Goal: Task Accomplishment & Management: Use online tool/utility

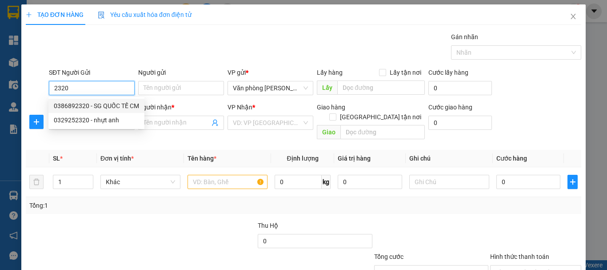
click at [118, 99] on div "0386892320 - SG QUỐC TẾ CM" at bounding box center [96, 106] width 96 height 14
type input "0386892320"
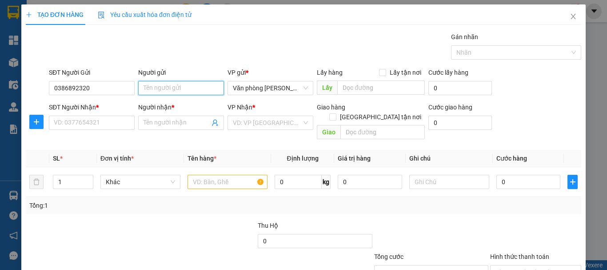
click at [189, 88] on input "Người gửi" at bounding box center [181, 88] width 86 height 14
type input "-"
type input "SG QUỐC TẾ CM"
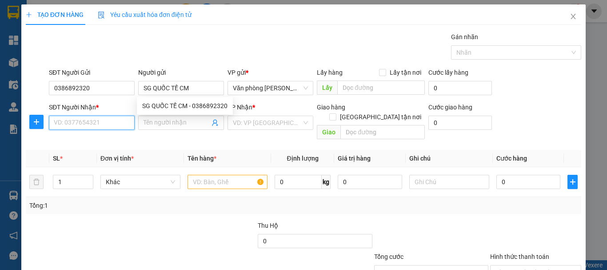
drag, startPoint x: 132, startPoint y: 119, endPoint x: 134, endPoint y: 130, distance: 11.3
click at [134, 130] on div "SĐT Người Nhận * VD: 0377654321" at bounding box center [91, 122] width 89 height 41
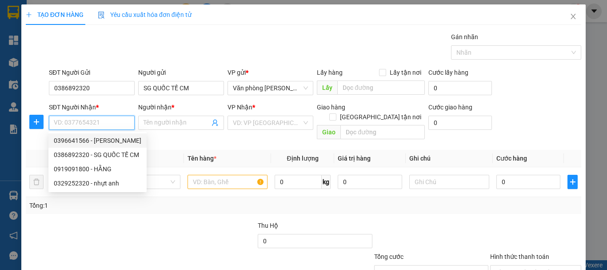
click at [118, 138] on div "0396641566 - [PERSON_NAME]" at bounding box center [98, 141] width 88 height 10
type input "0396641566"
type input "[PERSON_NAME]"
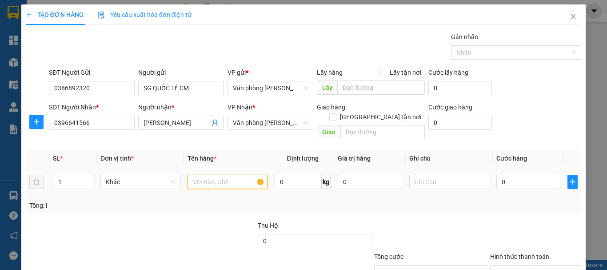
click at [229, 175] on input "text" at bounding box center [228, 182] width 80 height 14
type input "1 HỘP"
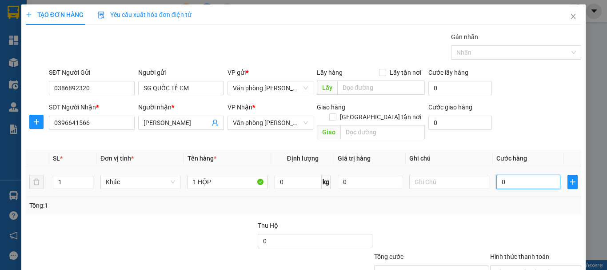
click at [542, 175] on input "0" at bounding box center [529, 182] width 64 height 14
type input "+3"
type input "3"
type input "+30"
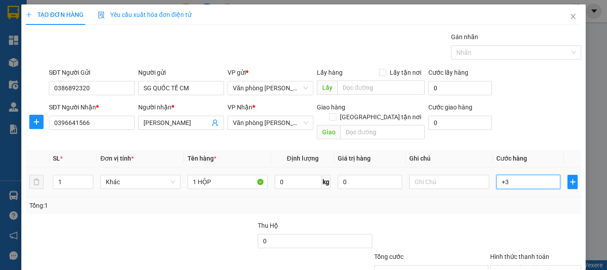
type input "30"
type input "30.000"
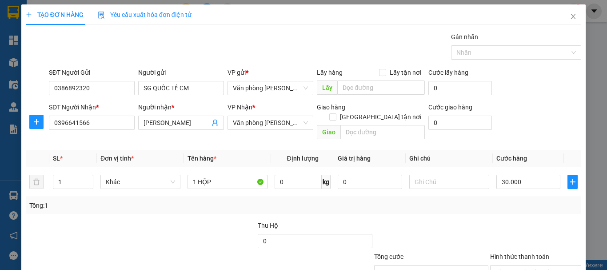
click at [545, 201] on div "Tổng: 1" at bounding box center [303, 206] width 549 height 10
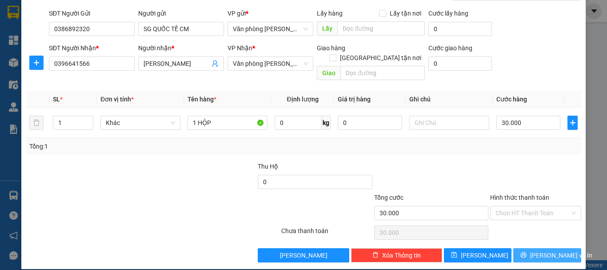
click at [538, 250] on span "[PERSON_NAME] và In" at bounding box center [561, 255] width 62 height 10
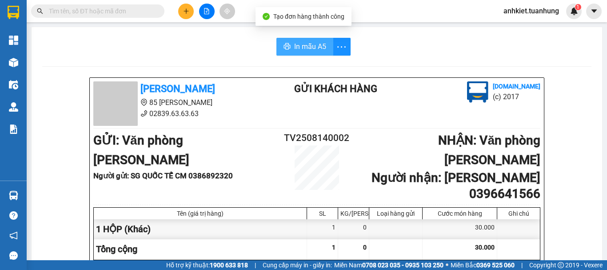
click at [286, 49] on icon "printer" at bounding box center [287, 46] width 7 height 6
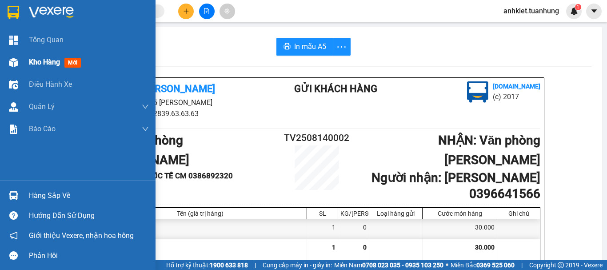
click at [38, 56] on div "Kho hàng mới" at bounding box center [89, 62] width 120 height 22
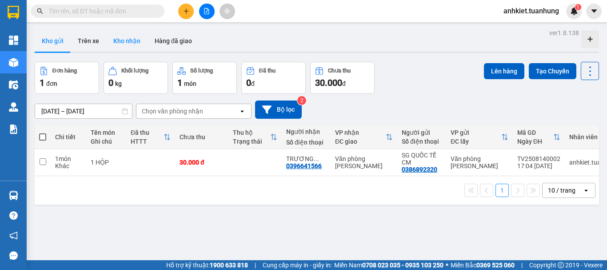
click at [119, 40] on button "Kho nhận" at bounding box center [126, 40] width 41 height 21
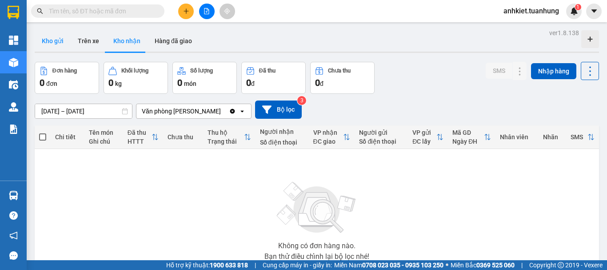
click at [42, 45] on button "Kho gửi" at bounding box center [53, 40] width 36 height 21
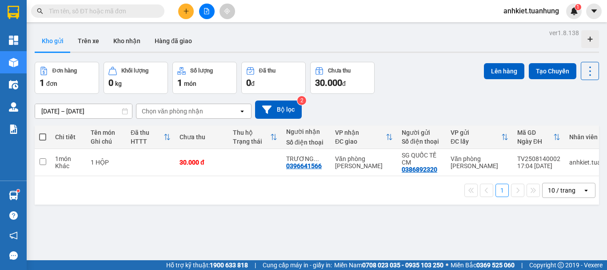
click at [182, 7] on button at bounding box center [186, 12] width 16 height 16
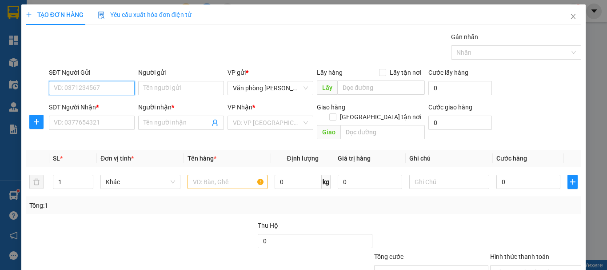
click at [103, 83] on input "SĐT Người Gửi" at bounding box center [92, 88] width 86 height 14
type input "0942000552"
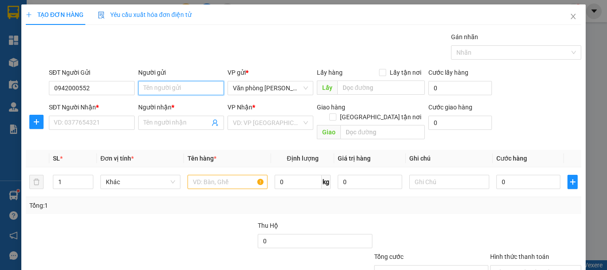
click at [148, 87] on input "Người gửi" at bounding box center [181, 88] width 86 height 14
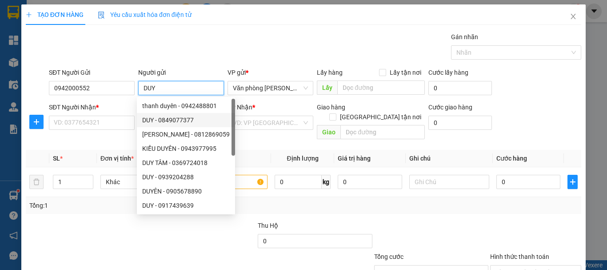
type input "DUY"
click at [55, 114] on div "SĐT Người Nhận *" at bounding box center [92, 108] width 86 height 13
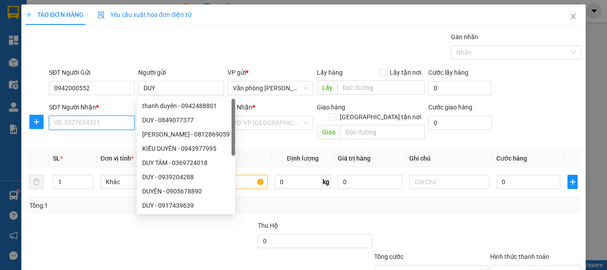
click at [60, 122] on input "SĐT Người Nhận *" at bounding box center [92, 123] width 86 height 14
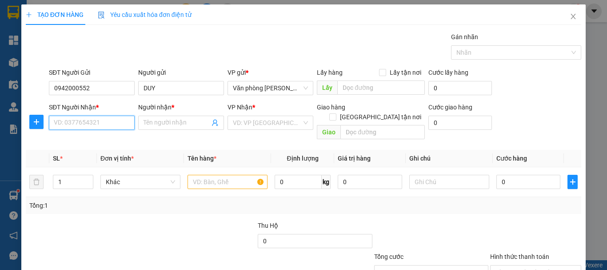
click at [60, 122] on input "SĐT Người Nhận *" at bounding box center [92, 123] width 86 height 14
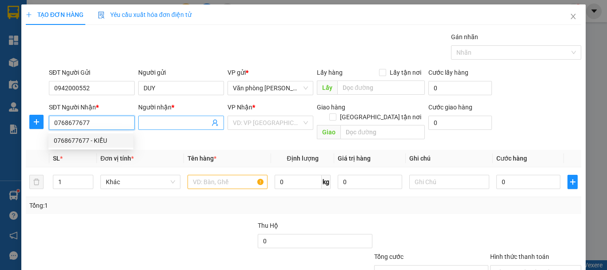
type input "0768677677"
click at [160, 116] on span at bounding box center [181, 123] width 86 height 14
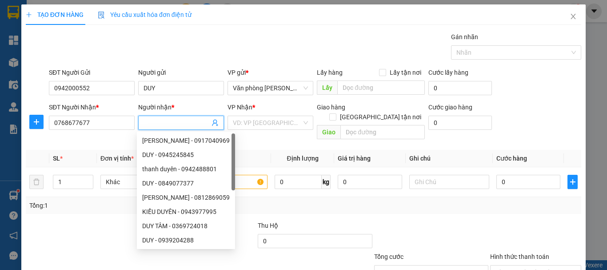
type input "A"
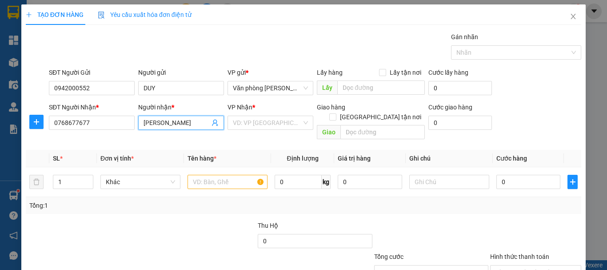
type input "[PERSON_NAME]"
click at [284, 201] on div "Tổng: 1" at bounding box center [303, 206] width 549 height 10
click at [228, 175] on input "text" at bounding box center [228, 182] width 80 height 14
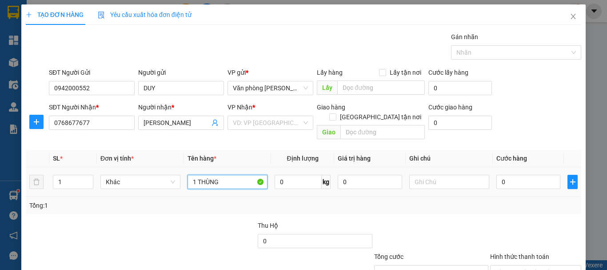
type input "1 THÙNG"
click at [522, 179] on div "0" at bounding box center [529, 182] width 64 height 18
click at [526, 177] on input "0" at bounding box center [529, 182] width 64 height 14
type input "+4"
type input "4"
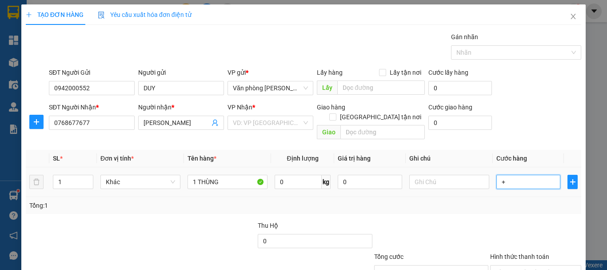
type input "4"
type input "+40"
type input "40"
type input "40.000"
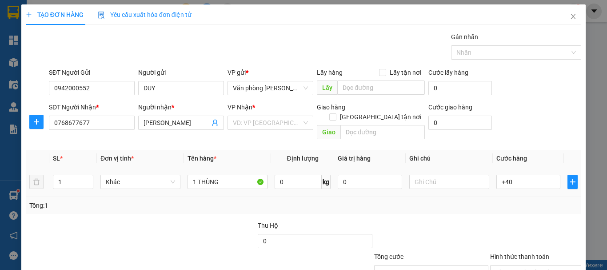
type input "40.000"
click at [529, 187] on td "40.000" at bounding box center [528, 182] width 71 height 30
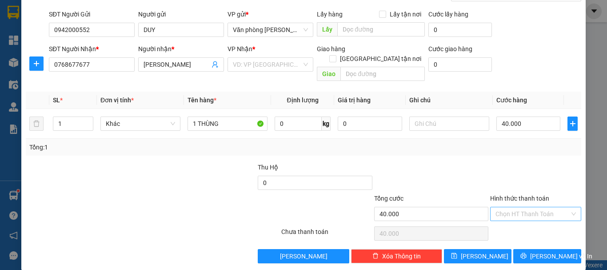
scroll to position [59, 0]
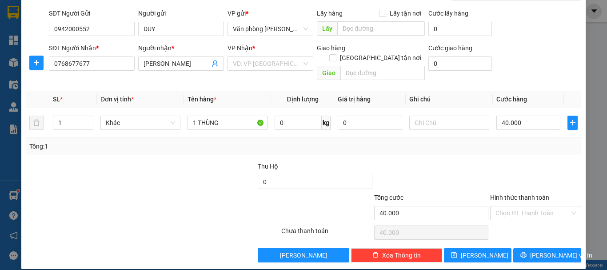
click at [536, 195] on div "Hình thức thanh toán" at bounding box center [535, 199] width 91 height 13
click at [534, 206] on input "Hình thức thanh toán" at bounding box center [533, 212] width 74 height 13
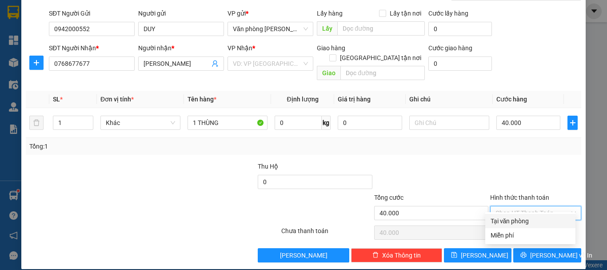
click at [536, 220] on div "Tại văn phòng" at bounding box center [531, 221] width 80 height 10
type input "0"
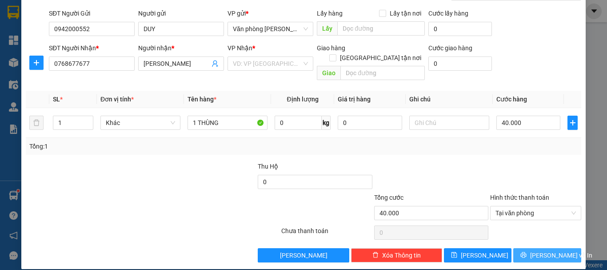
click at [538, 250] on span "[PERSON_NAME] và In" at bounding box center [561, 255] width 62 height 10
click at [279, 63] on input "search" at bounding box center [267, 63] width 69 height 13
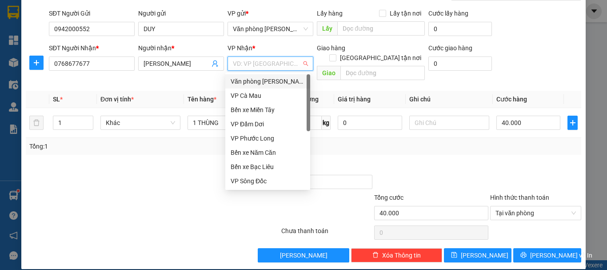
click at [261, 85] on div "Văn phòng [PERSON_NAME]" at bounding box center [268, 81] width 74 height 10
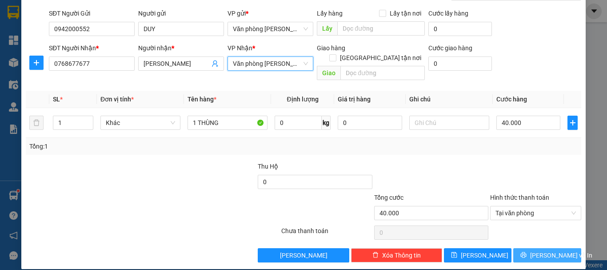
click at [535, 250] on span "[PERSON_NAME] và In" at bounding box center [561, 255] width 62 height 10
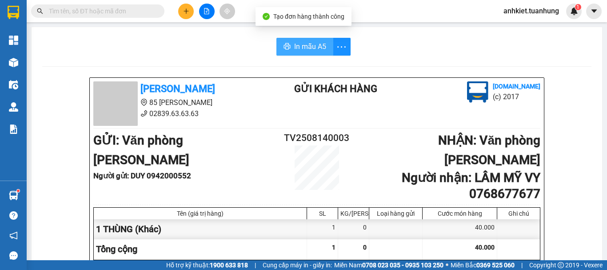
click at [287, 50] on button "In mẫu A5" at bounding box center [305, 47] width 57 height 18
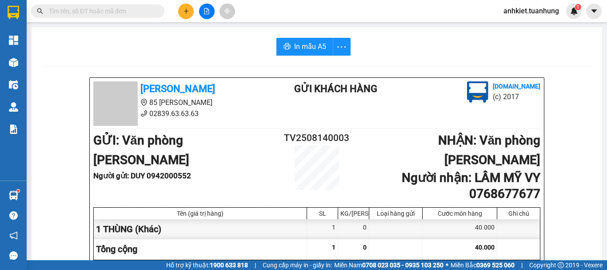
click at [186, 11] on icon "plus" at bounding box center [186, 10] width 0 height 5
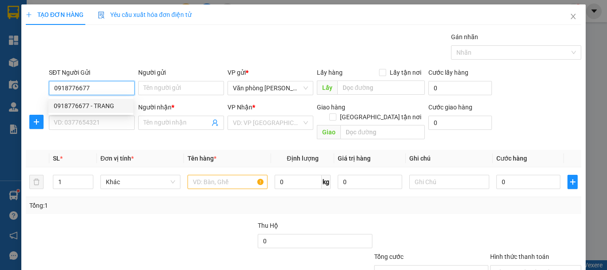
click at [101, 109] on div "0918776677 - TRANG" at bounding box center [91, 106] width 74 height 10
type input "0918776677"
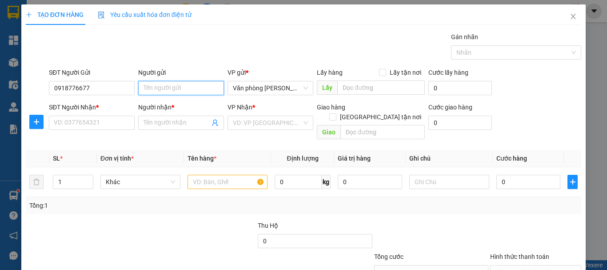
click at [156, 90] on input "Người gửi" at bounding box center [181, 88] width 86 height 14
type input "TRANG"
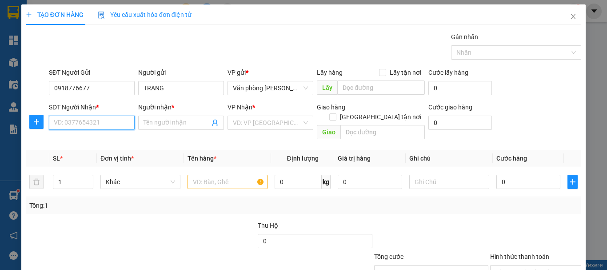
click at [110, 121] on input "SĐT Người Nhận *" at bounding box center [92, 123] width 86 height 14
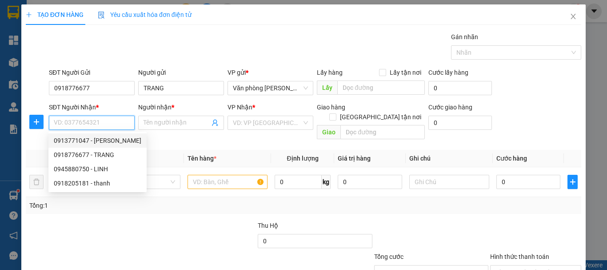
click at [104, 144] on div "0913771047 - [PERSON_NAME]" at bounding box center [98, 141] width 88 height 10
type input "0913771047"
type input "[PERSON_NAME]"
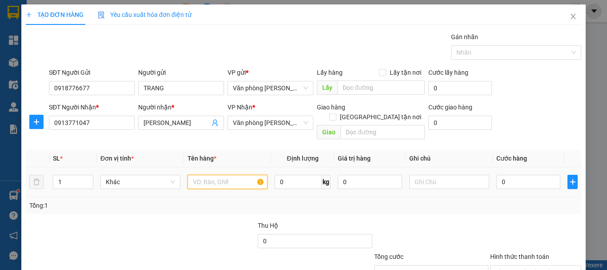
click at [210, 175] on input "text" at bounding box center [228, 182] width 80 height 14
type input "+"
type input "1 THÙNG"
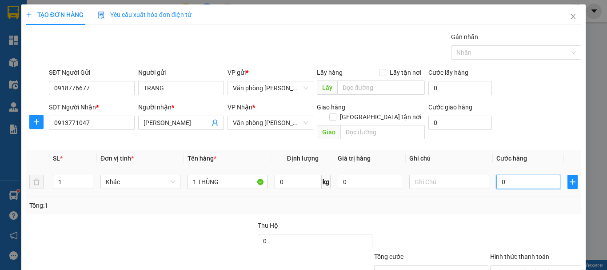
click at [521, 177] on input "0" at bounding box center [529, 182] width 64 height 14
type input "+3"
type input "3"
type input "+30"
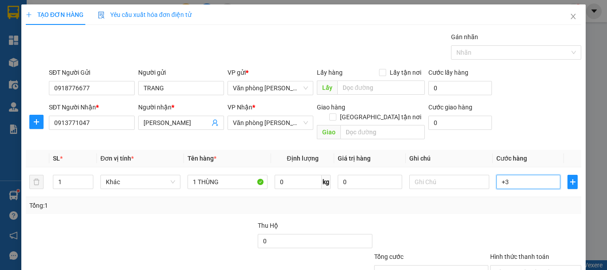
type input "30"
click at [478, 201] on div "Tổng: 1" at bounding box center [304, 205] width 556 height 17
type input "30.000"
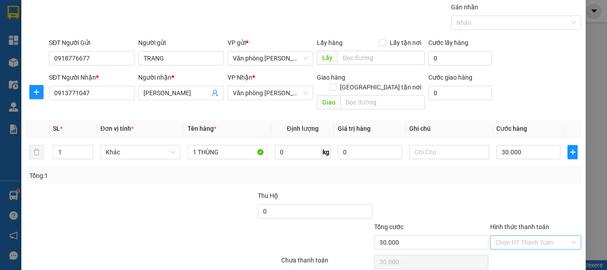
scroll to position [59, 0]
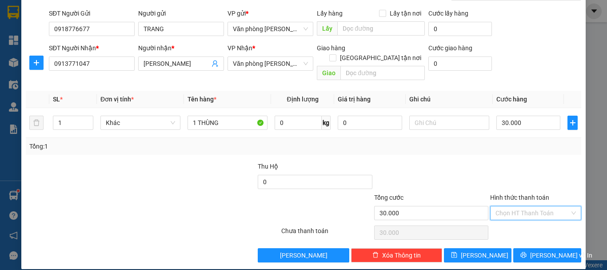
click at [510, 206] on input "Hình thức thanh toán" at bounding box center [533, 212] width 74 height 13
click at [508, 219] on div "Tại văn phòng" at bounding box center [531, 221] width 80 height 10
type input "0"
click at [533, 248] on button "[PERSON_NAME] và In" at bounding box center [548, 255] width 68 height 14
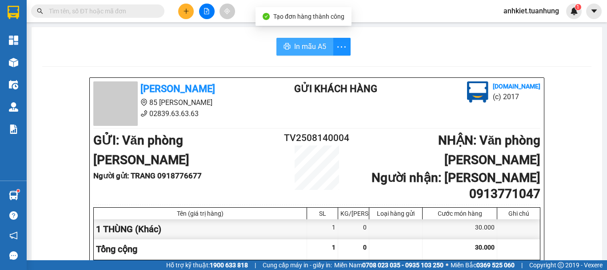
click at [302, 49] on span "In mẫu A5" at bounding box center [310, 46] width 32 height 11
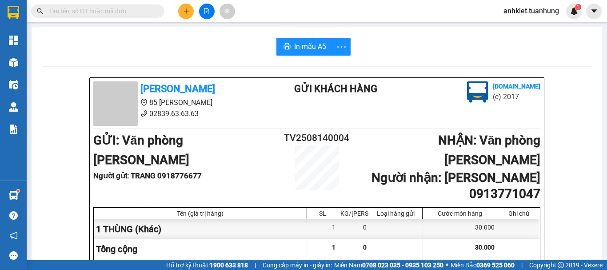
click at [184, 16] on button at bounding box center [186, 12] width 16 height 16
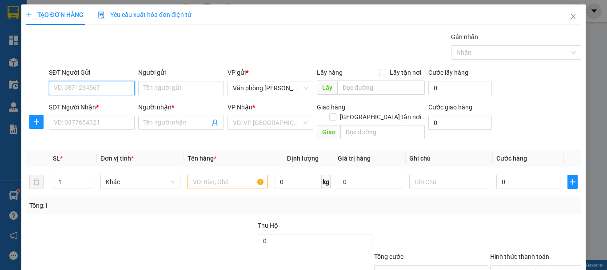
click at [107, 89] on input "SĐT Người Gửi" at bounding box center [92, 88] width 86 height 14
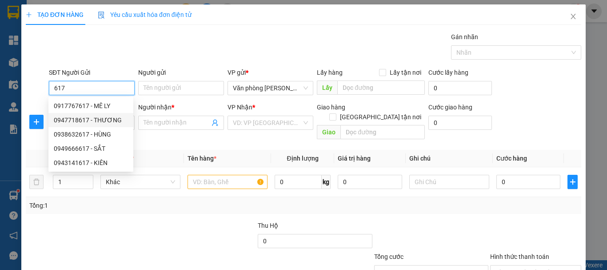
click at [109, 117] on div "0947718617 - THƯƠNG" at bounding box center [91, 120] width 74 height 10
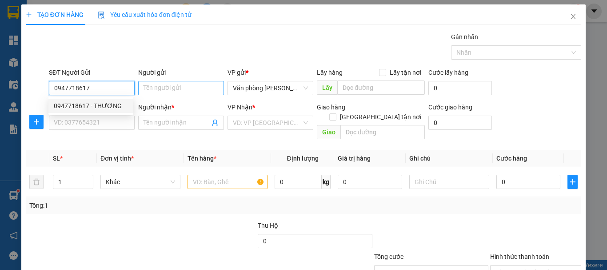
type input "0947718617"
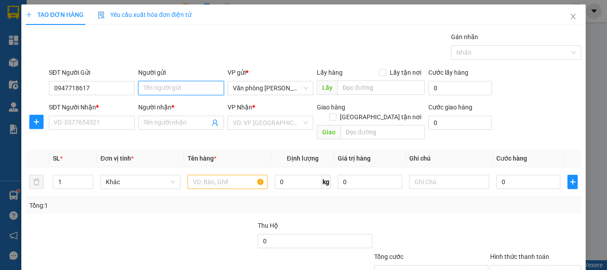
click at [154, 88] on input "Người gửi" at bounding box center [181, 88] width 86 height 14
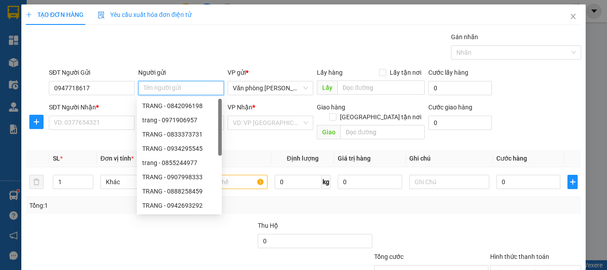
type input "*"
type input "THƯƠNG"
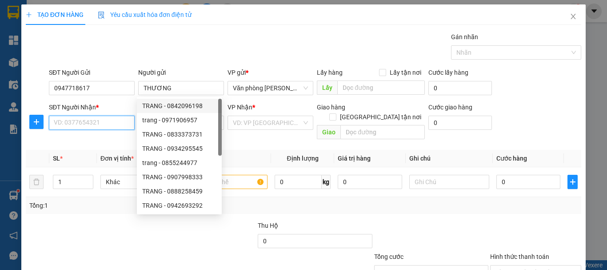
click at [100, 117] on input "SĐT Người Nhận *" at bounding box center [92, 123] width 86 height 14
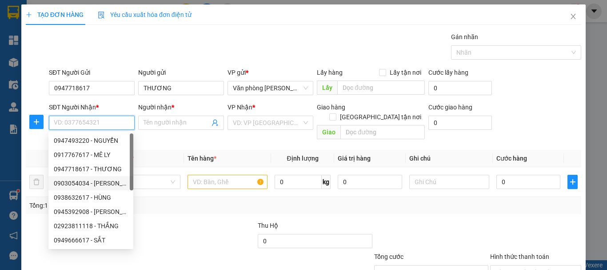
click at [97, 180] on div "0903054034 - [PERSON_NAME]" at bounding box center [91, 183] width 74 height 10
type input "0903054034"
type input "[PERSON_NAME]"
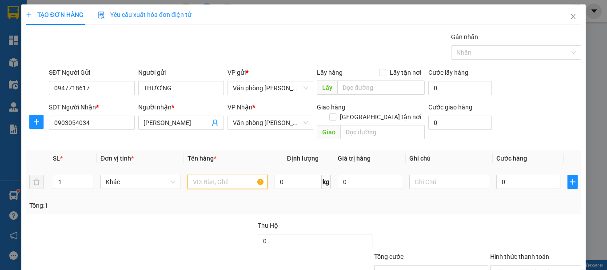
click at [204, 175] on input "text" at bounding box center [228, 182] width 80 height 14
type input "+"
type input "1 THÙNG"
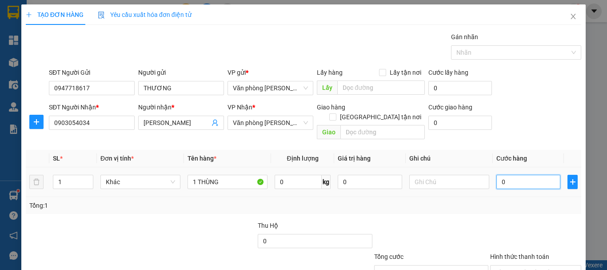
click at [497, 175] on input "0" at bounding box center [529, 182] width 64 height 14
type input "+4"
type input "4"
type input "+40"
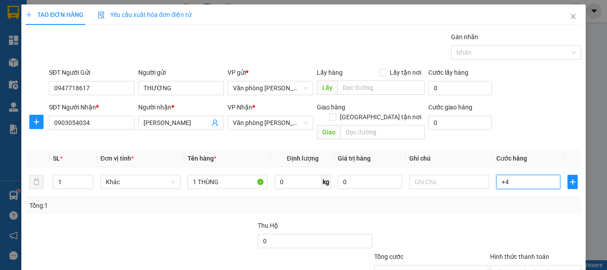
type input "40"
type input "40.000"
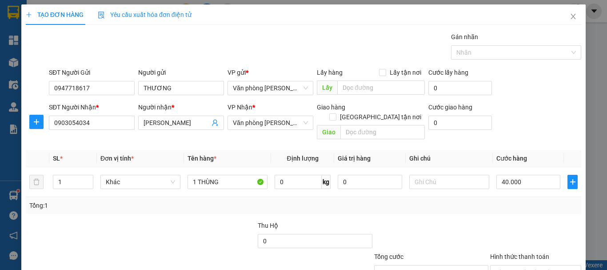
click at [479, 201] on div "Tổng: 1" at bounding box center [303, 206] width 549 height 10
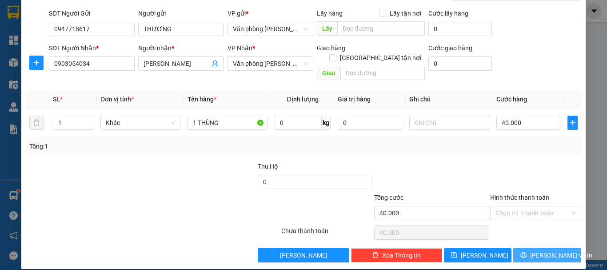
click at [532, 248] on button "[PERSON_NAME] và In" at bounding box center [548, 255] width 68 height 14
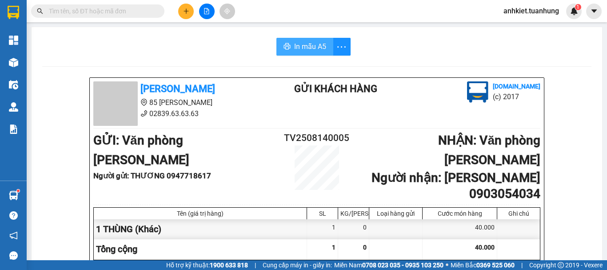
click at [284, 47] on icon "printer" at bounding box center [287, 46] width 7 height 7
drag, startPoint x: 256, startPoint y: 11, endPoint x: 227, endPoint y: 24, distance: 31.6
click at [256, 11] on div "Kết quả tìm kiếm ( 0 ) Bộ lọc No Data anhkiet.tuanhung 1" at bounding box center [303, 11] width 607 height 22
click at [187, 15] on button at bounding box center [186, 12] width 16 height 16
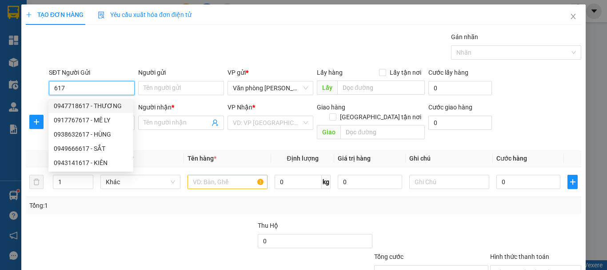
click at [105, 105] on div "0947718617 - THƯƠNG" at bounding box center [91, 106] width 74 height 10
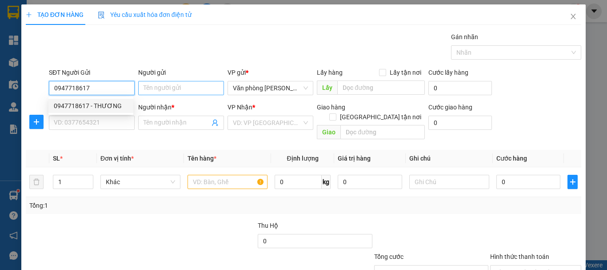
type input "0947718617"
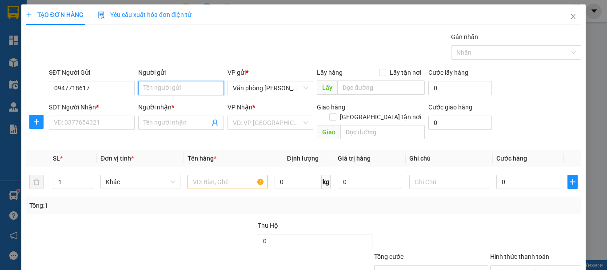
click at [172, 88] on input "Người gửi" at bounding box center [181, 88] width 86 height 14
type input "*"
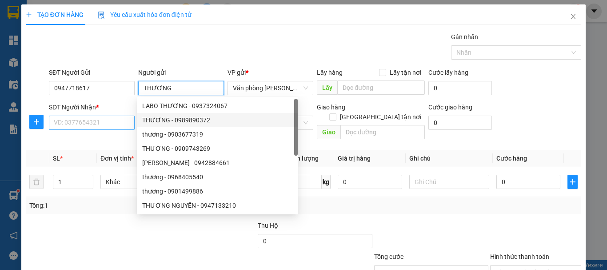
type input "THƯƠNG"
click at [94, 127] on input "SĐT Người Nhận *" at bounding box center [92, 123] width 86 height 14
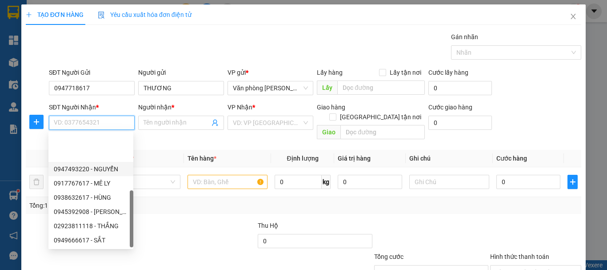
scroll to position [43, 0]
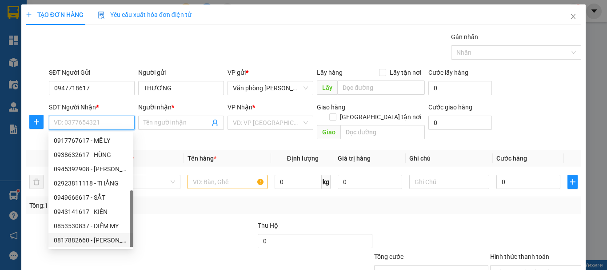
click at [104, 243] on div "0817882660 - [PERSON_NAME]" at bounding box center [91, 240] width 74 height 10
type input "0817882660"
type input "[PERSON_NAME]"
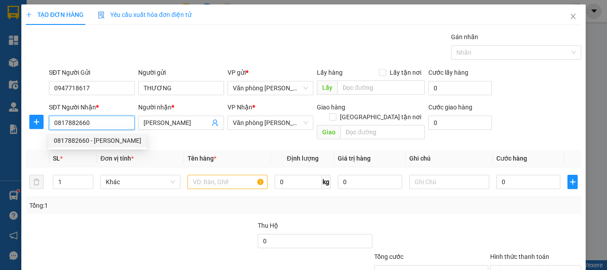
scroll to position [0, 0]
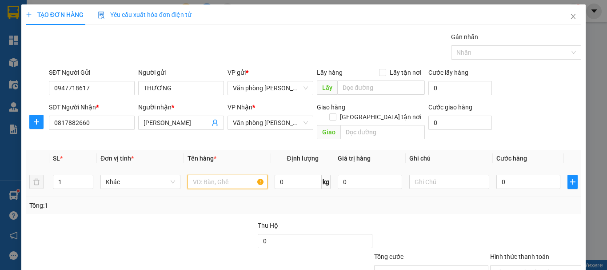
click at [233, 175] on input "text" at bounding box center [228, 182] width 80 height 14
type input "+"
type input "1 THÙNG"
click at [398, 207] on div "Transit Pickup Surcharge Ids Transit Deliver Surcharge Ids Transit Deliver Surc…" at bounding box center [304, 176] width 556 height 289
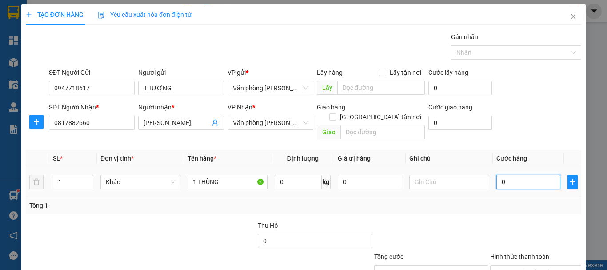
click at [505, 175] on input "0" at bounding box center [529, 182] width 64 height 14
type input "+5"
type input "5"
type input "+50"
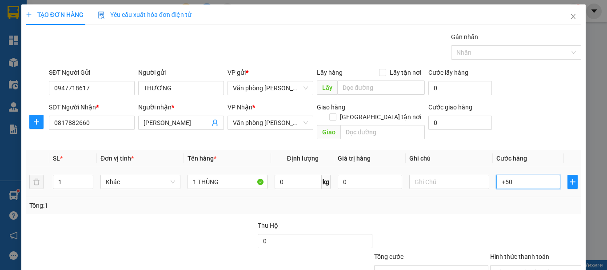
type input "50"
click at [503, 175] on input "+50" at bounding box center [529, 182] width 64 height 14
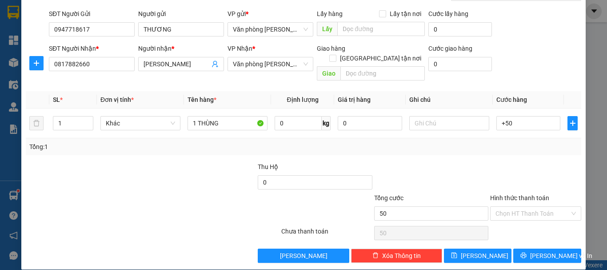
type input "50.000"
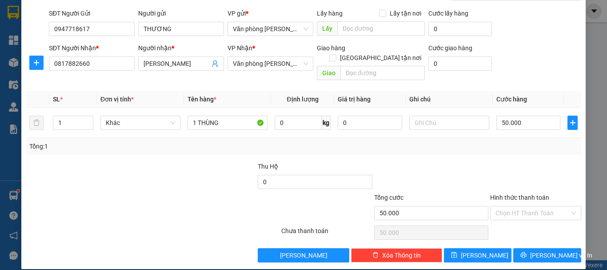
click at [470, 149] on div "Transit Pickup Surcharge Ids Transit Deliver Surcharge Ids Transit Deliver Surc…" at bounding box center [304, 117] width 556 height 289
click at [545, 250] on span "[PERSON_NAME] và In" at bounding box center [561, 255] width 62 height 10
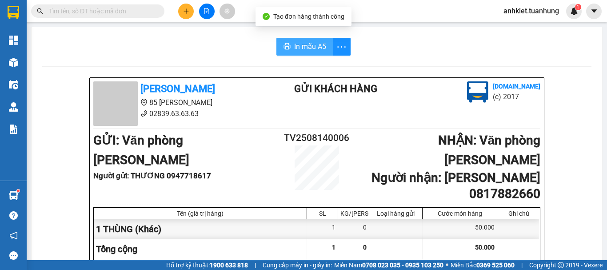
click at [310, 47] on span "In mẫu A5" at bounding box center [310, 46] width 32 height 11
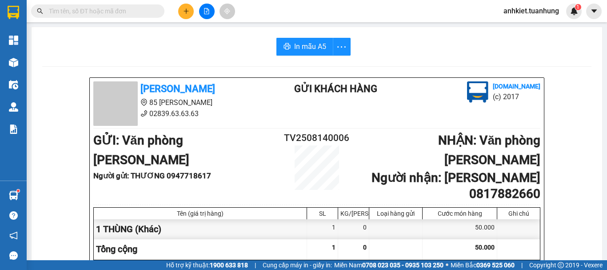
click at [182, 16] on button at bounding box center [186, 12] width 16 height 16
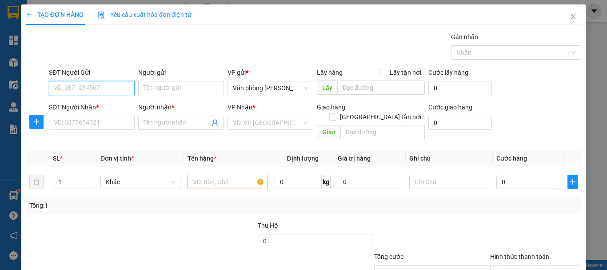
click at [92, 90] on input "SĐT Người Gửi" at bounding box center [92, 88] width 86 height 14
click at [103, 106] on div "0947500707 - [PERSON_NAME]" at bounding box center [98, 106] width 88 height 10
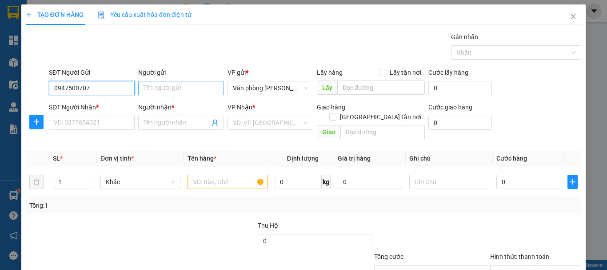
type input "0947500707"
click at [151, 85] on input "Người gửi" at bounding box center [181, 88] width 86 height 14
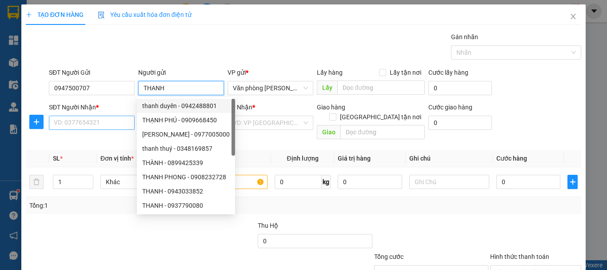
type input "THANH"
click at [95, 122] on input "SĐT Người Nhận *" at bounding box center [92, 123] width 86 height 14
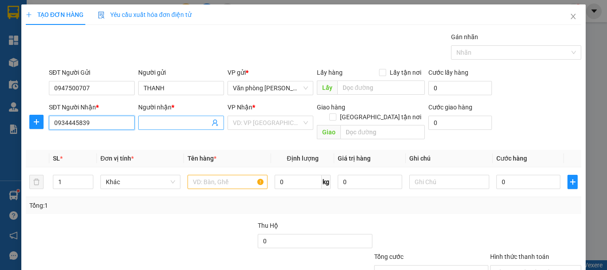
type input "0934445839"
click at [153, 126] on input "Người nhận *" at bounding box center [177, 123] width 66 height 10
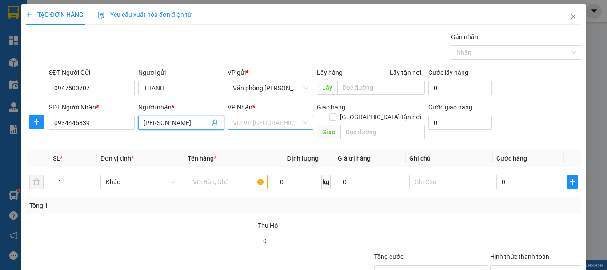
type input "[PERSON_NAME]"
click at [245, 128] on input "search" at bounding box center [267, 122] width 69 height 13
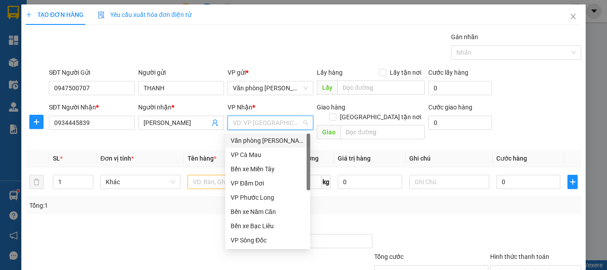
click at [252, 142] on div "Văn phòng [PERSON_NAME]" at bounding box center [268, 141] width 74 height 10
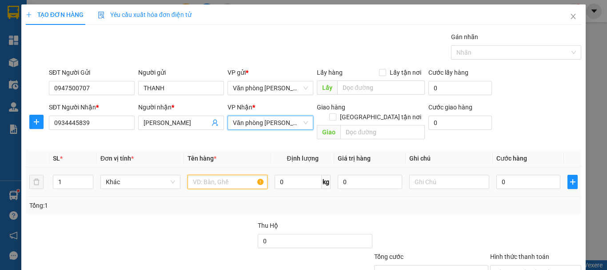
click at [219, 178] on input "text" at bounding box center [228, 182] width 80 height 14
type input "+"
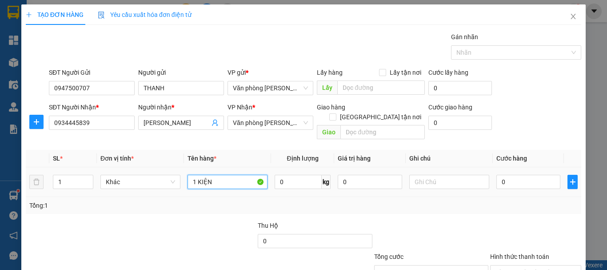
type input "1 KIỆN"
click at [517, 167] on td "0" at bounding box center [528, 182] width 71 height 30
click at [517, 176] on input "0" at bounding box center [529, 182] width 64 height 14
type input "+3"
type input "3"
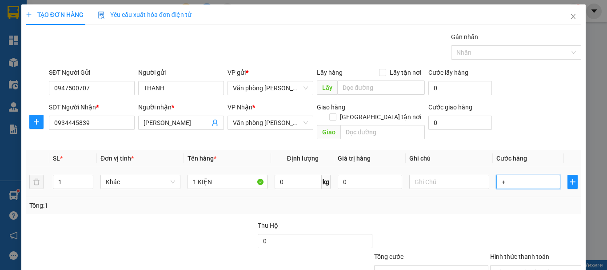
type input "3"
type input "+30"
type input "30"
type input "30.000"
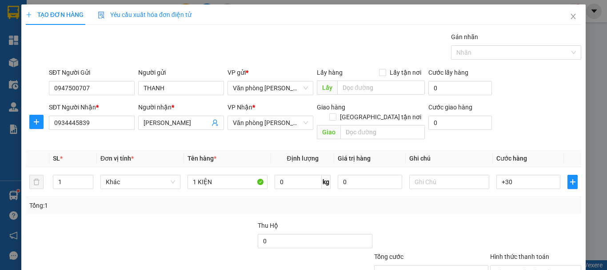
type input "30.000"
click at [490, 221] on div at bounding box center [536, 236] width 93 height 31
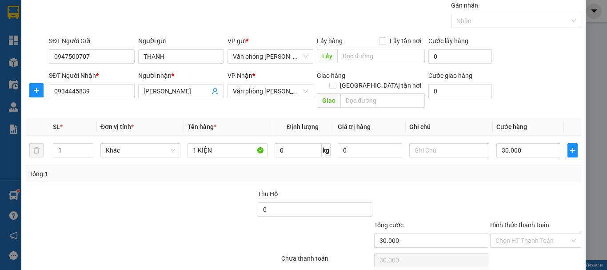
scroll to position [59, 0]
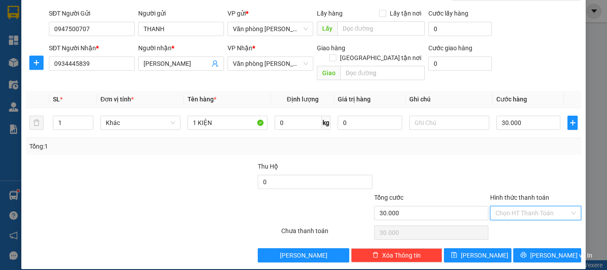
click at [521, 206] on input "Hình thức thanh toán" at bounding box center [533, 212] width 74 height 13
click at [520, 219] on div "Tại văn phòng" at bounding box center [531, 221] width 80 height 10
type input "0"
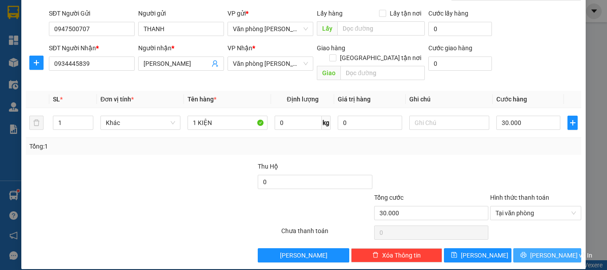
click at [534, 250] on span "[PERSON_NAME] và In" at bounding box center [561, 255] width 62 height 10
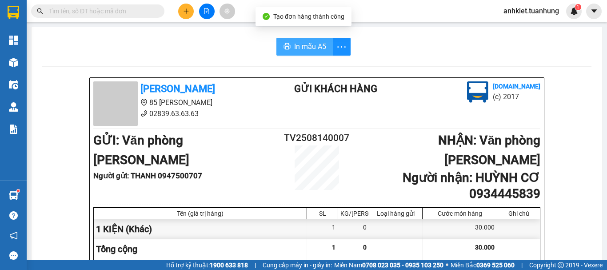
click at [306, 45] on span "In mẫu A5" at bounding box center [310, 46] width 32 height 11
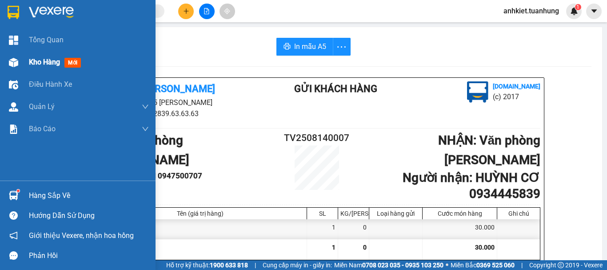
click at [22, 64] on div "Kho hàng mới" at bounding box center [78, 62] width 156 height 22
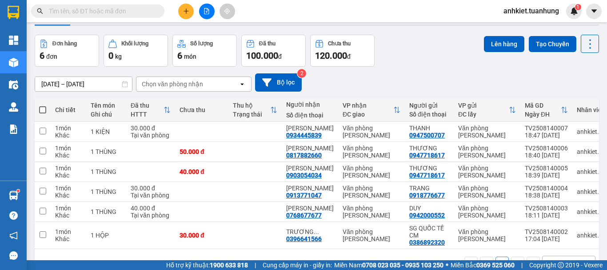
scroll to position [56, 0]
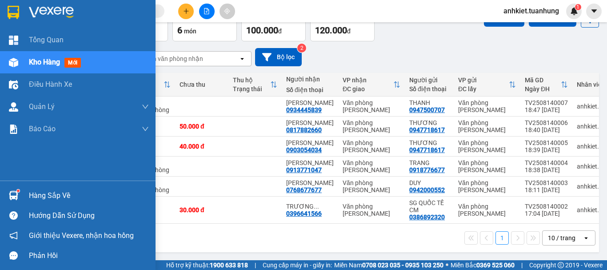
click at [42, 196] on div "Hàng sắp về" at bounding box center [89, 195] width 120 height 13
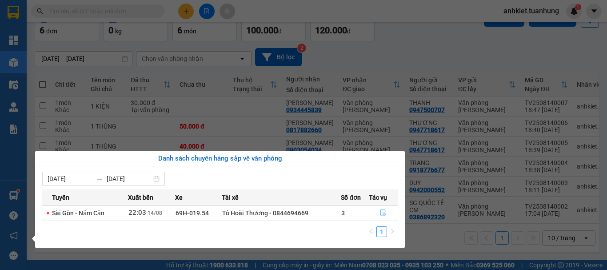
click at [383, 212] on icon "file-done" at bounding box center [383, 212] width 6 height 6
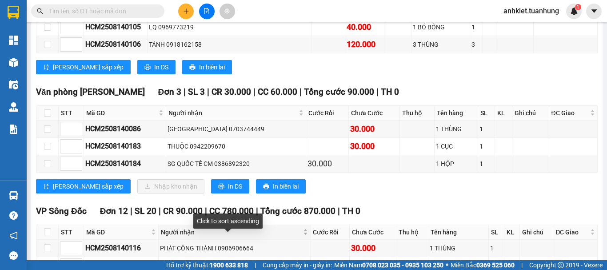
scroll to position [2001, 0]
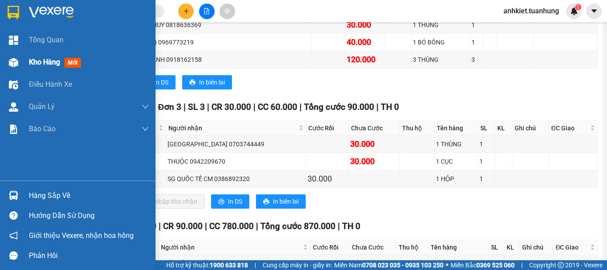
click at [42, 62] on span "Kho hàng" at bounding box center [44, 62] width 31 height 8
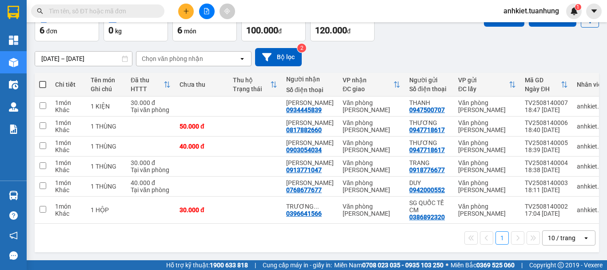
scroll to position [56, 0]
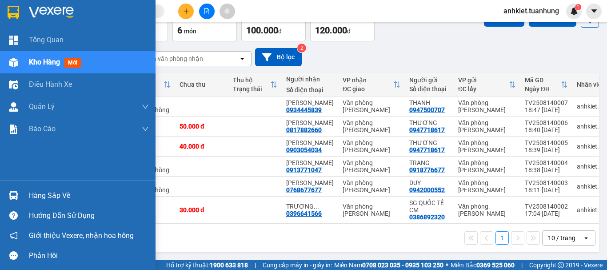
click at [60, 196] on div "Hàng sắp về" at bounding box center [89, 195] width 120 height 13
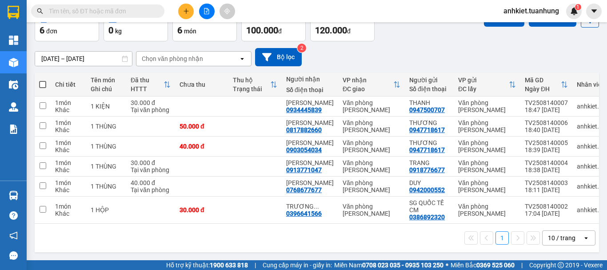
click at [401, 61] on section "Kết quả tìm kiếm ( 0 ) Bộ lọc No Data anhkiet.tuanhung 1 Tổng Quan Kho hàng mới…" at bounding box center [303, 135] width 607 height 270
click at [573, 10] on img at bounding box center [574, 11] width 8 height 8
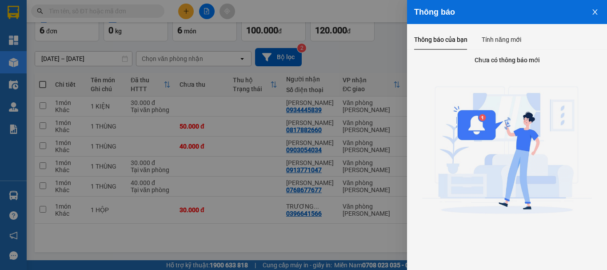
click at [589, 12] on button "Close" at bounding box center [595, 11] width 24 height 23
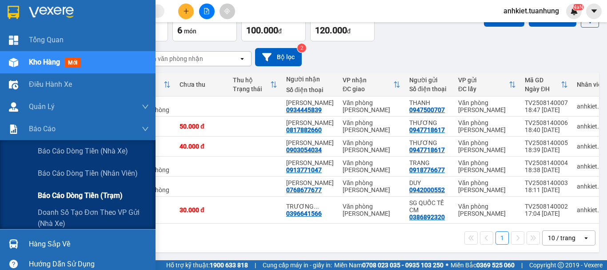
click at [60, 194] on span "Báo cáo dòng tiền (trạm)" at bounding box center [80, 195] width 85 height 11
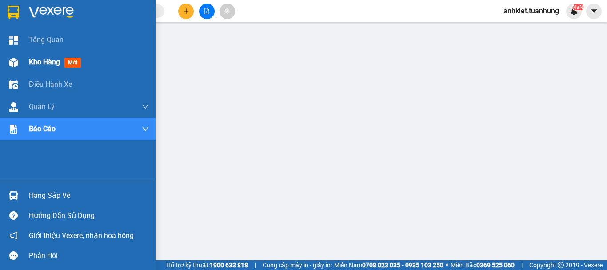
click at [43, 71] on div "Kho hàng mới" at bounding box center [89, 62] width 120 height 22
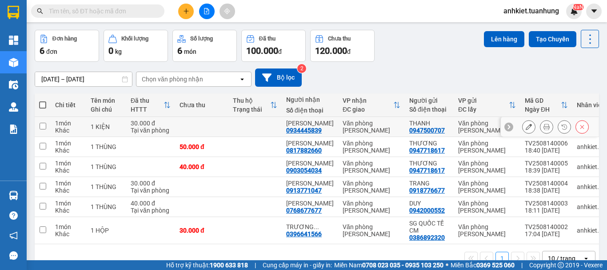
scroll to position [12, 0]
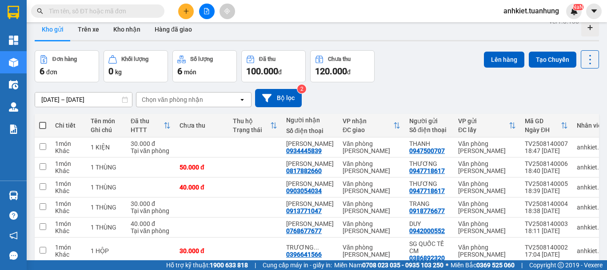
click at [43, 127] on span at bounding box center [42, 125] width 7 height 7
click at [43, 121] on input "checkbox" at bounding box center [43, 121] width 0 height 0
checkbox input "true"
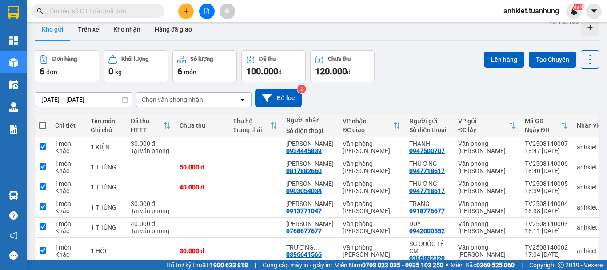
checkbox input "true"
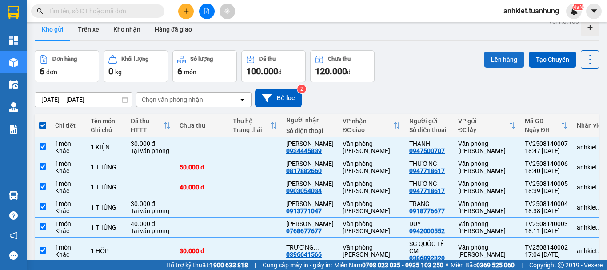
click at [491, 67] on button "Lên hàng" at bounding box center [504, 60] width 40 height 16
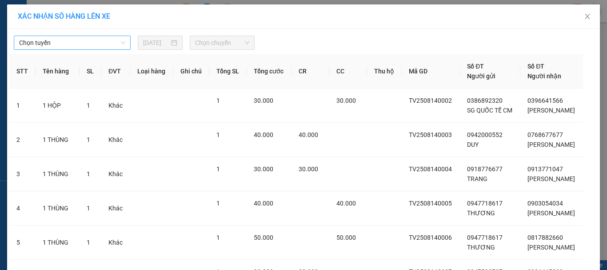
click at [70, 37] on span "Chọn tuyến" at bounding box center [72, 42] width 106 height 13
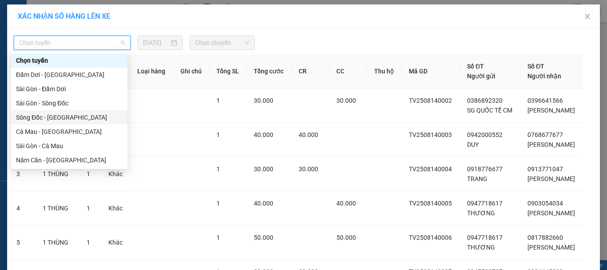
click at [62, 129] on div "Cà Mau - [GEOGRAPHIC_DATA]" at bounding box center [69, 132] width 106 height 10
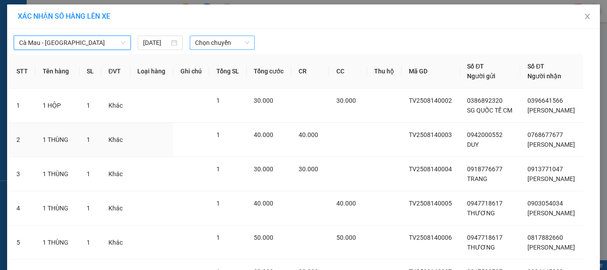
click at [208, 44] on span "Chọn chuyến" at bounding box center [222, 42] width 55 height 13
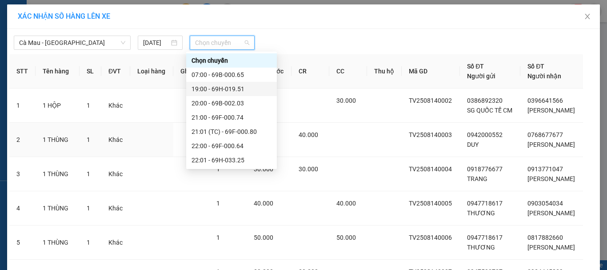
click at [218, 84] on div "19:00 - 69H-019.51" at bounding box center [232, 89] width 80 height 10
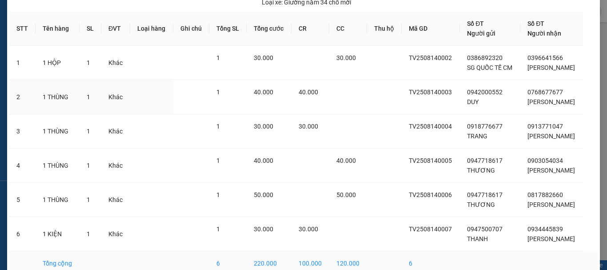
scroll to position [109, 0]
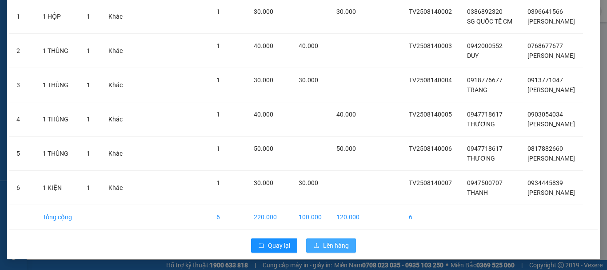
click at [339, 247] on span "Lên hàng" at bounding box center [336, 246] width 26 height 10
